Goal: Transaction & Acquisition: Book appointment/travel/reservation

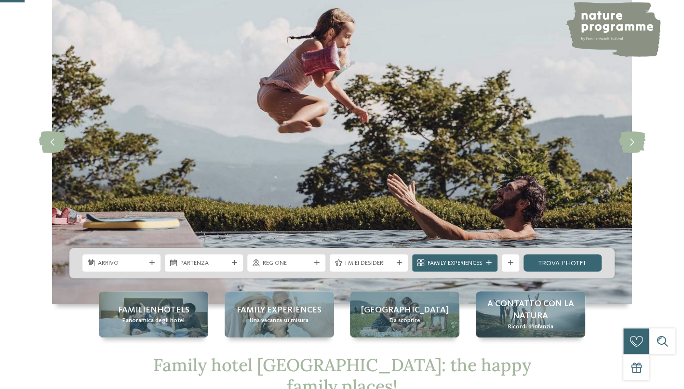
scroll to position [145, 0]
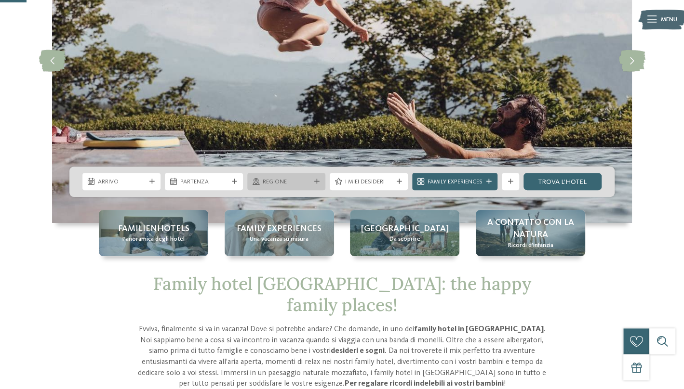
click at [320, 182] on div "Regione" at bounding box center [286, 181] width 78 height 17
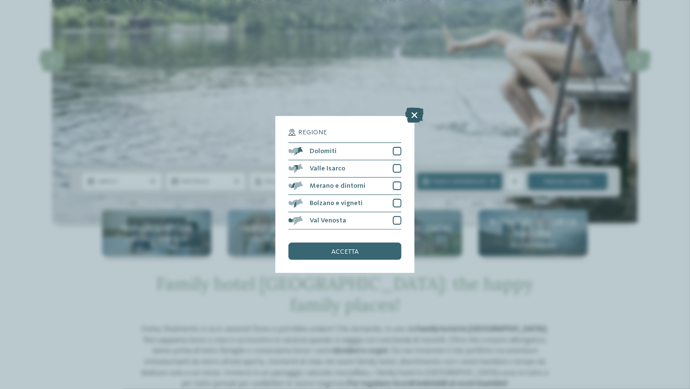
click at [415, 116] on icon at bounding box center [414, 114] width 19 height 15
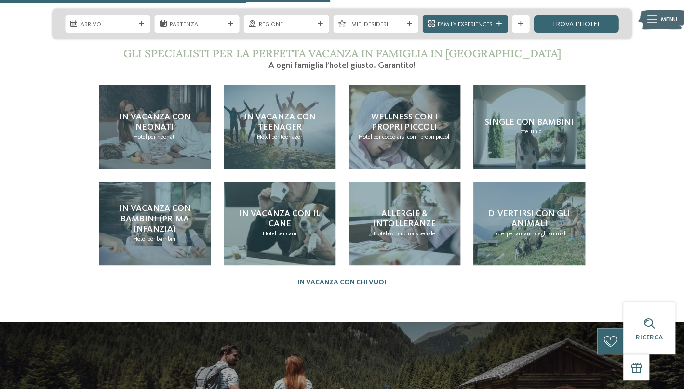
scroll to position [1927, 0]
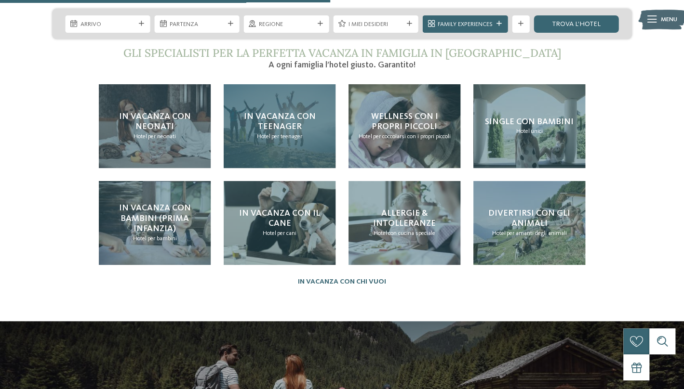
click at [287, 133] on span "per teenager" at bounding box center [286, 136] width 31 height 6
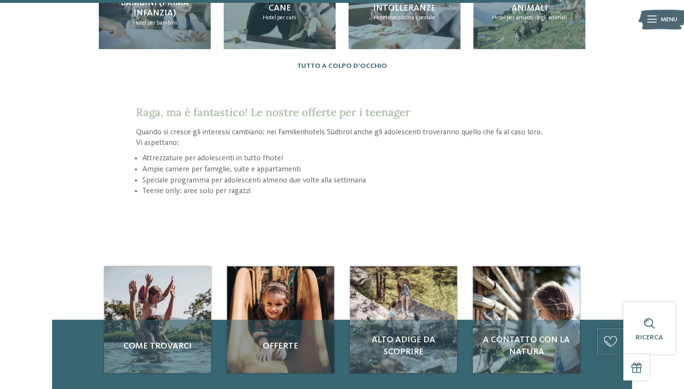
scroll to position [1349, 0]
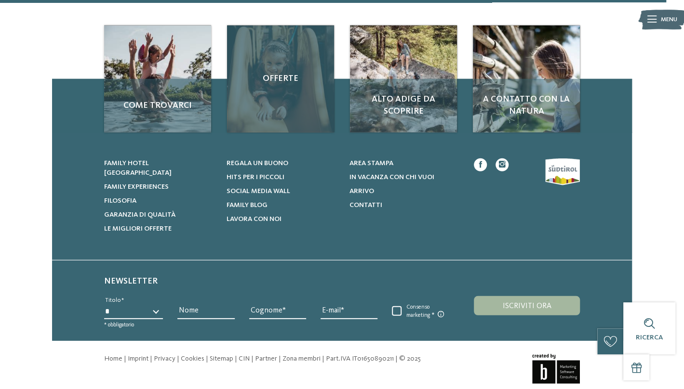
click at [299, 104] on div "Offerte" at bounding box center [280, 79] width 106 height 106
